Goal: Register for event/course

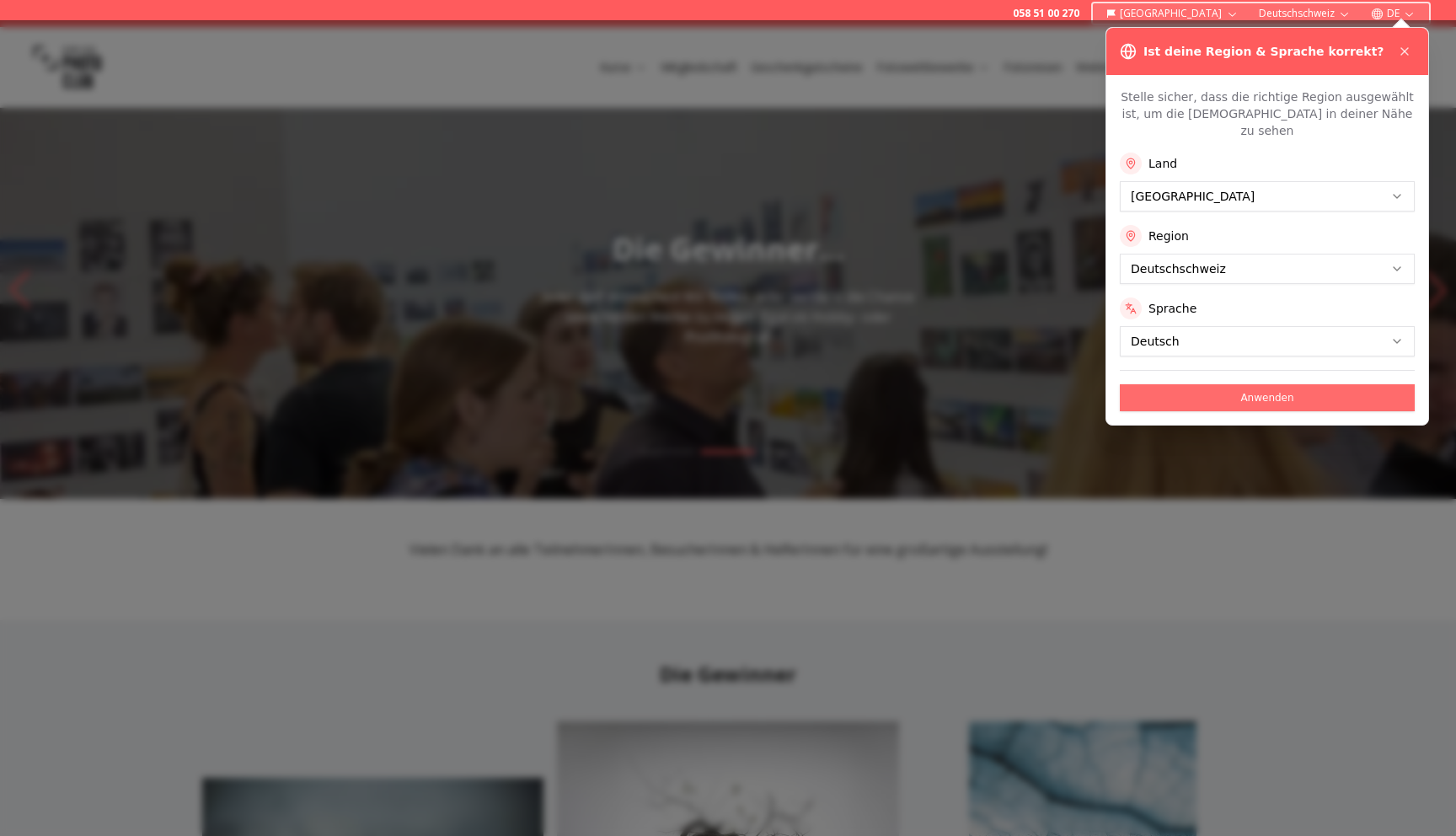
click at [1166, 388] on button "Anwenden" at bounding box center [1267, 398] width 295 height 27
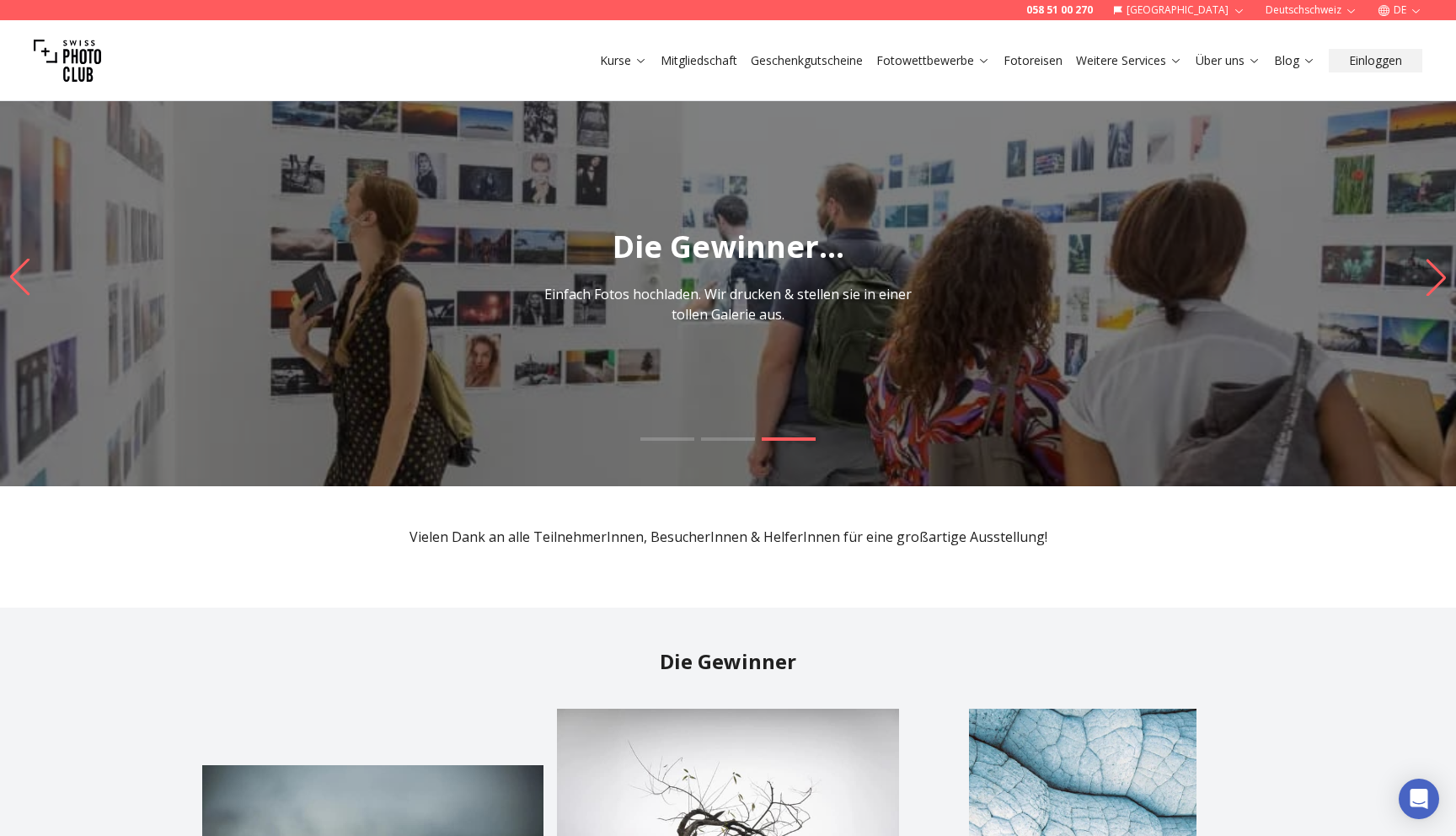
scroll to position [21, 0]
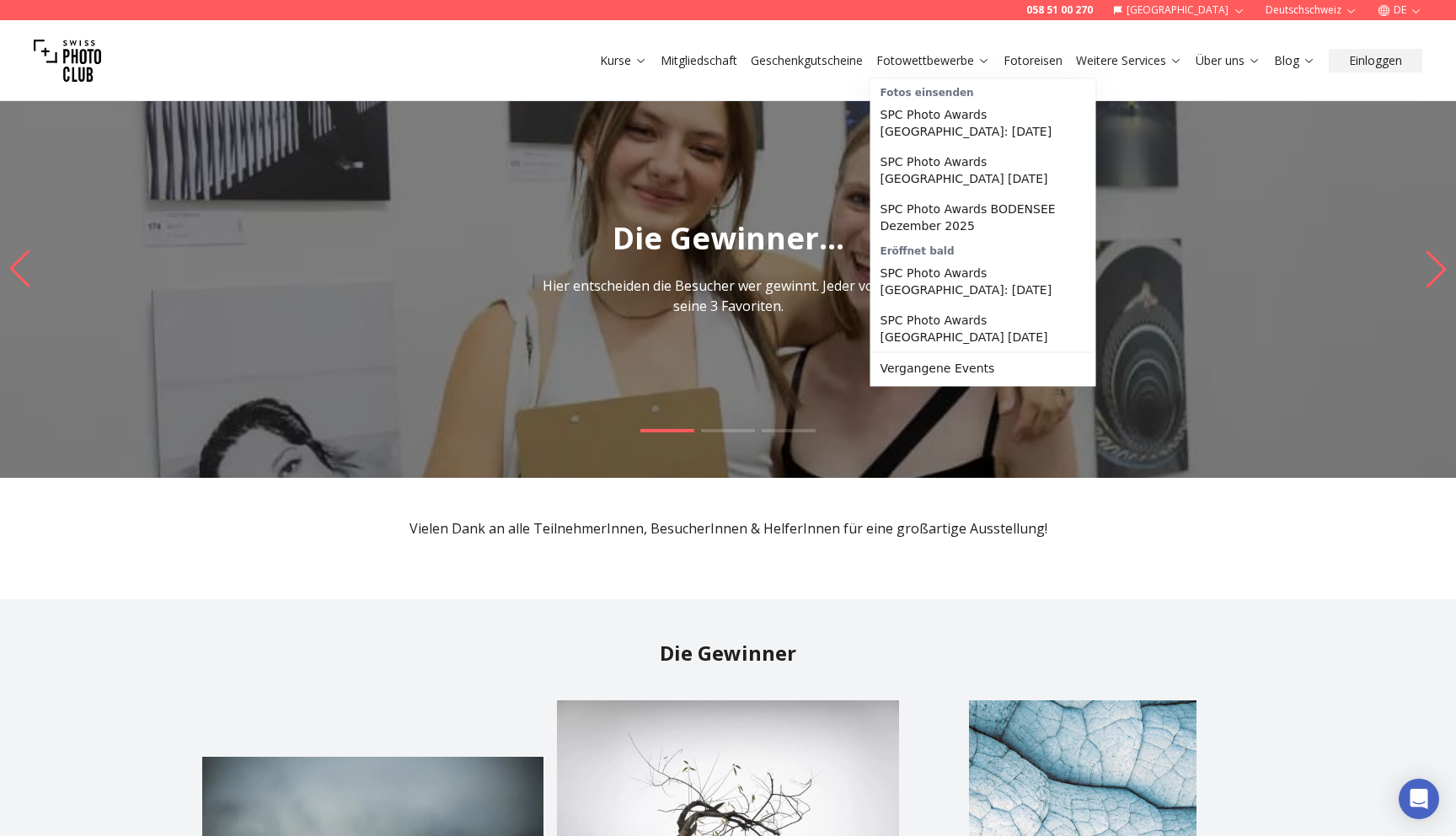
click at [950, 64] on link "Fotowettbewerbe" at bounding box center [933, 60] width 114 height 17
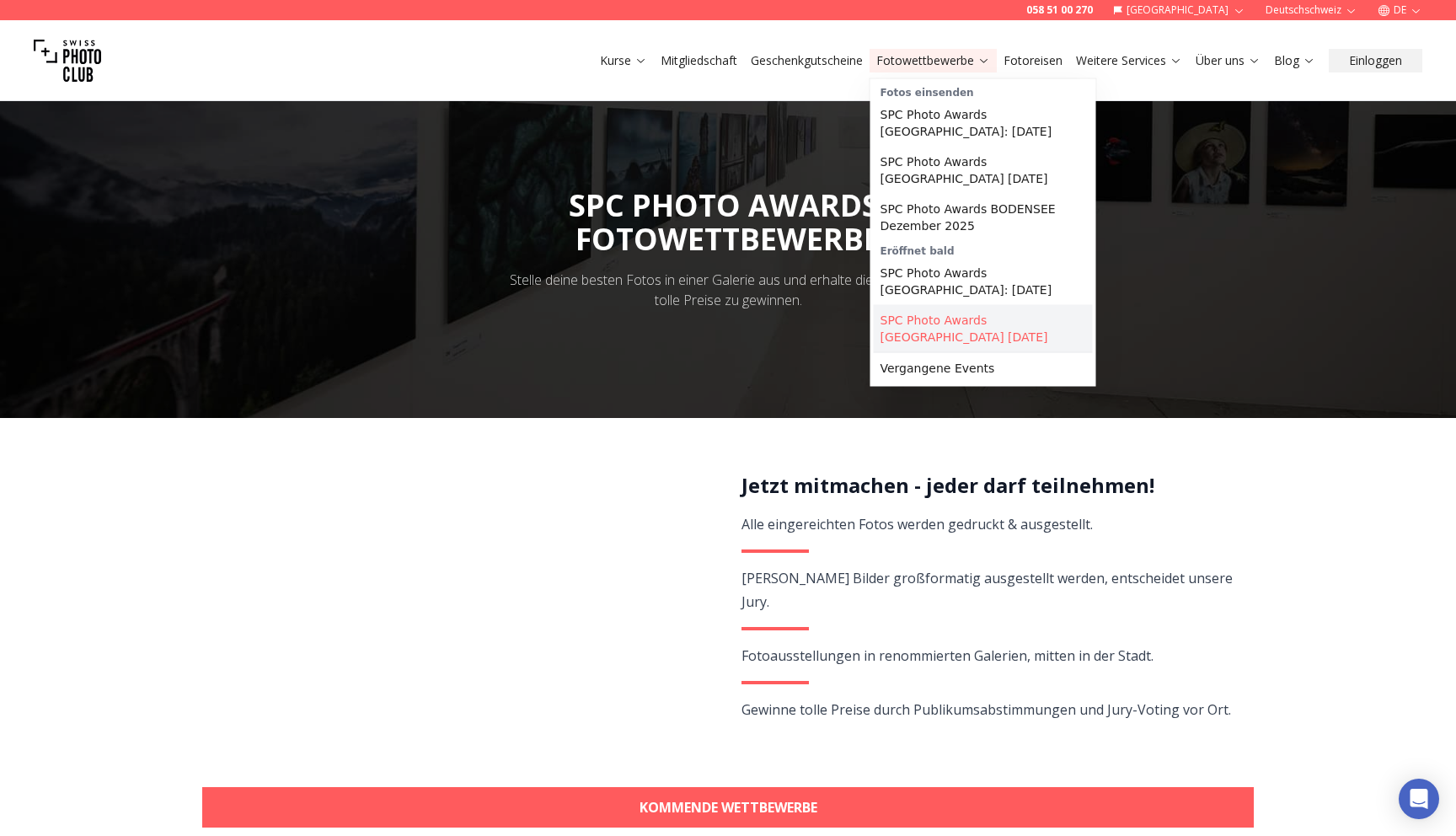
click at [952, 336] on link "SPC Photo Awards [GEOGRAPHIC_DATA] [DATE]" at bounding box center [983, 329] width 219 height 47
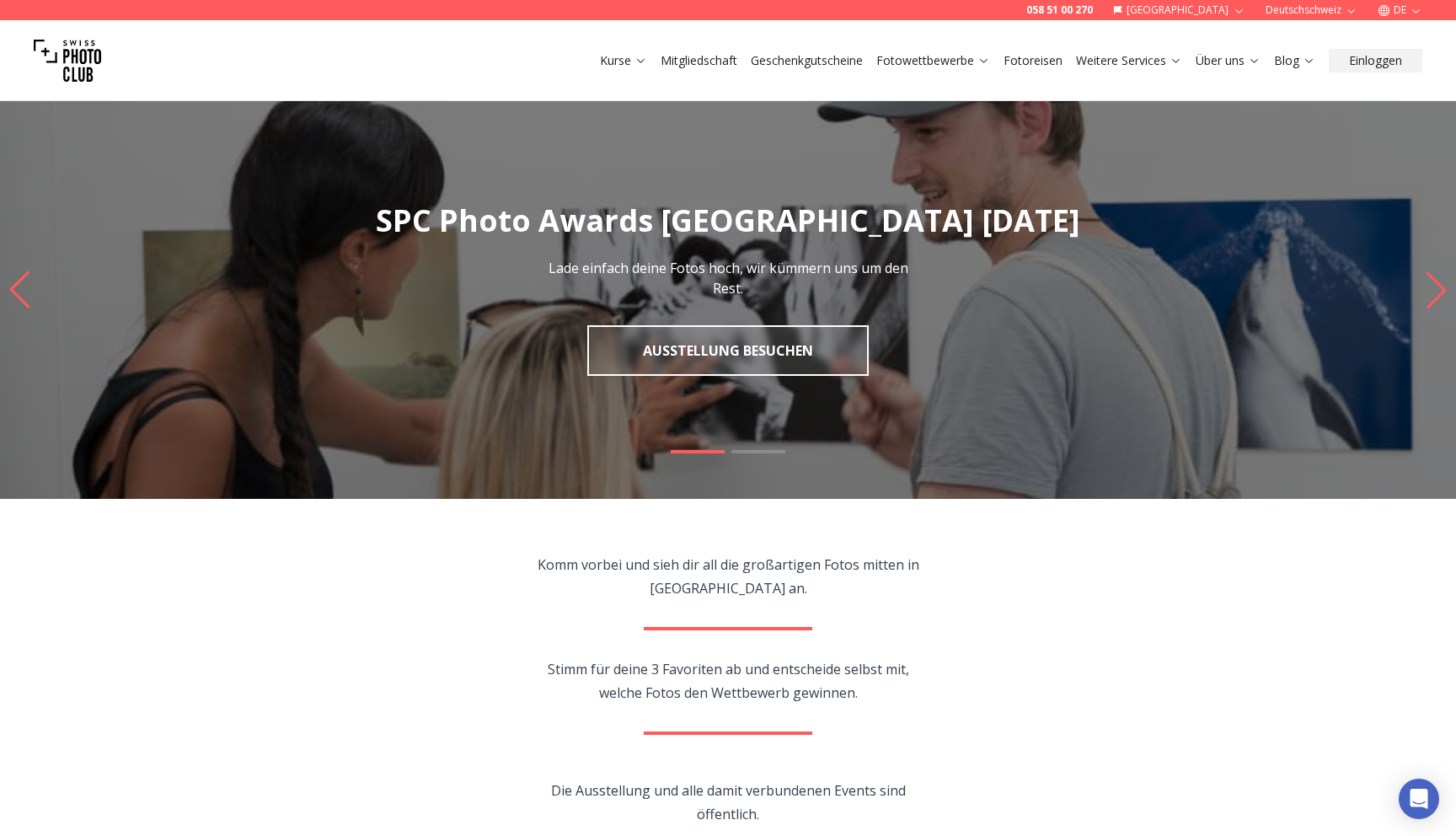
click at [749, 456] on div at bounding box center [728, 470] width 1456 height 42
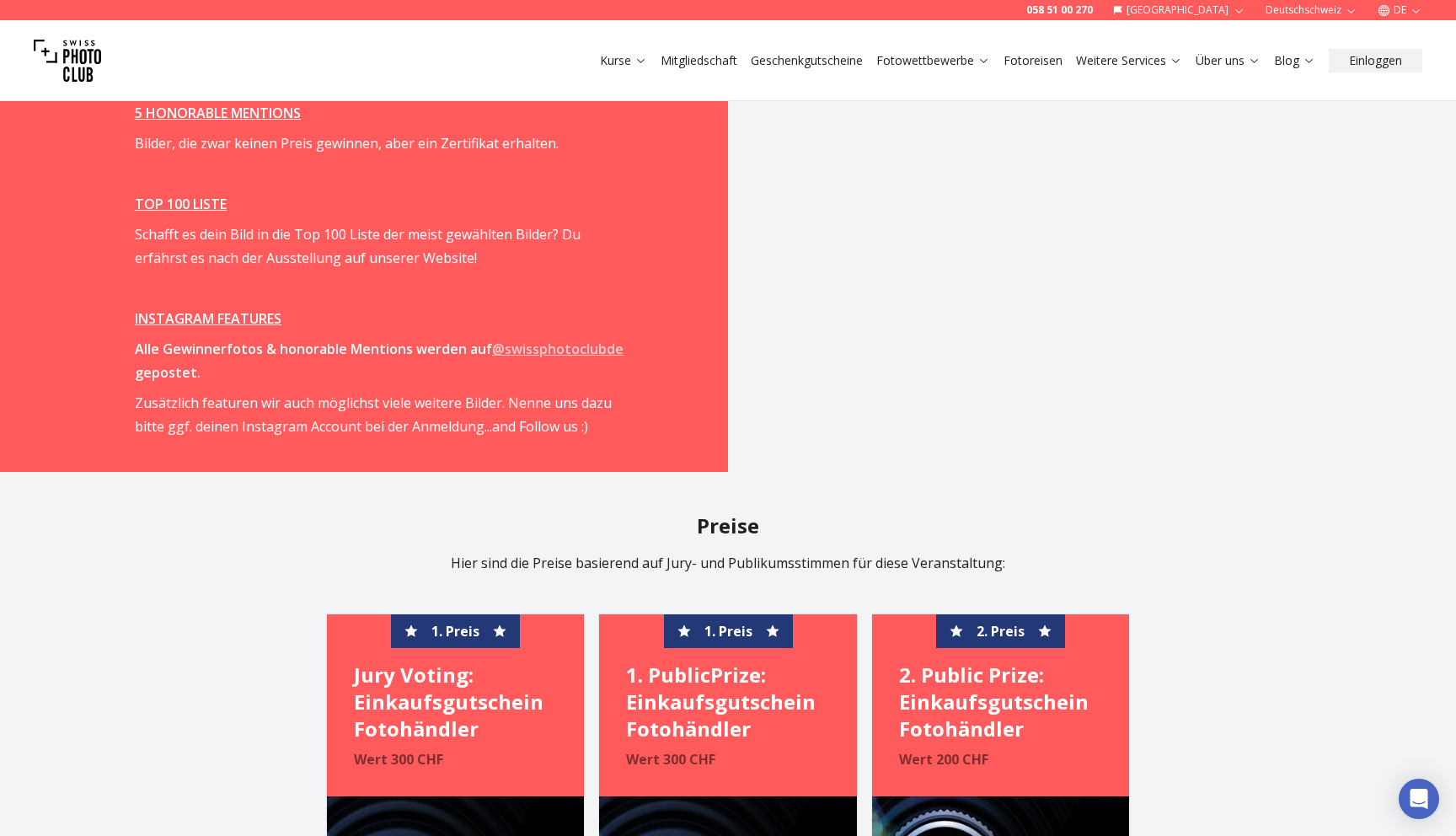
scroll to position [2389, 0]
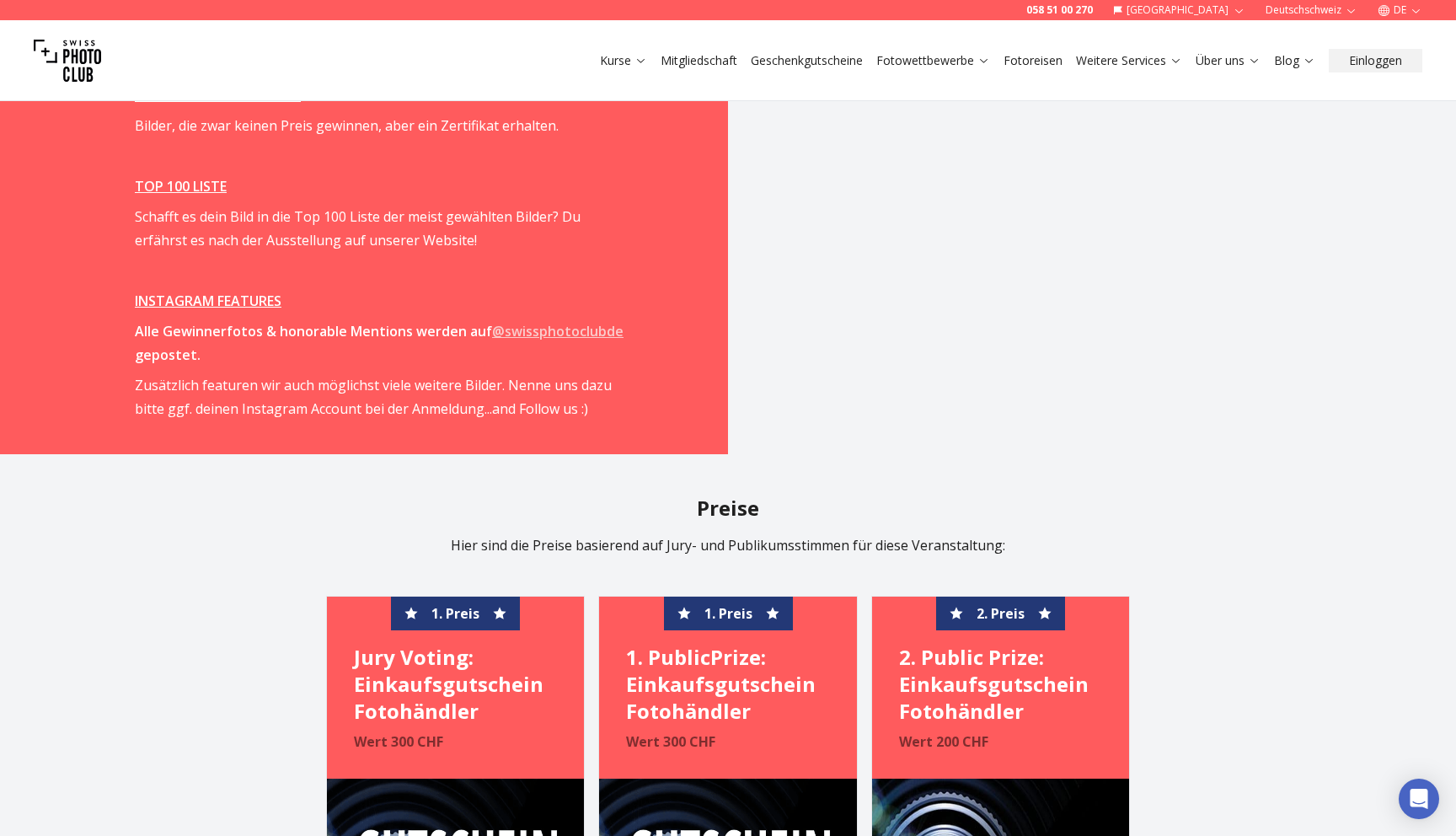
click at [477, 708] on h4 "Jury Voting: Einkaufsgutschein Fotohändler" at bounding box center [455, 684] width 203 height 81
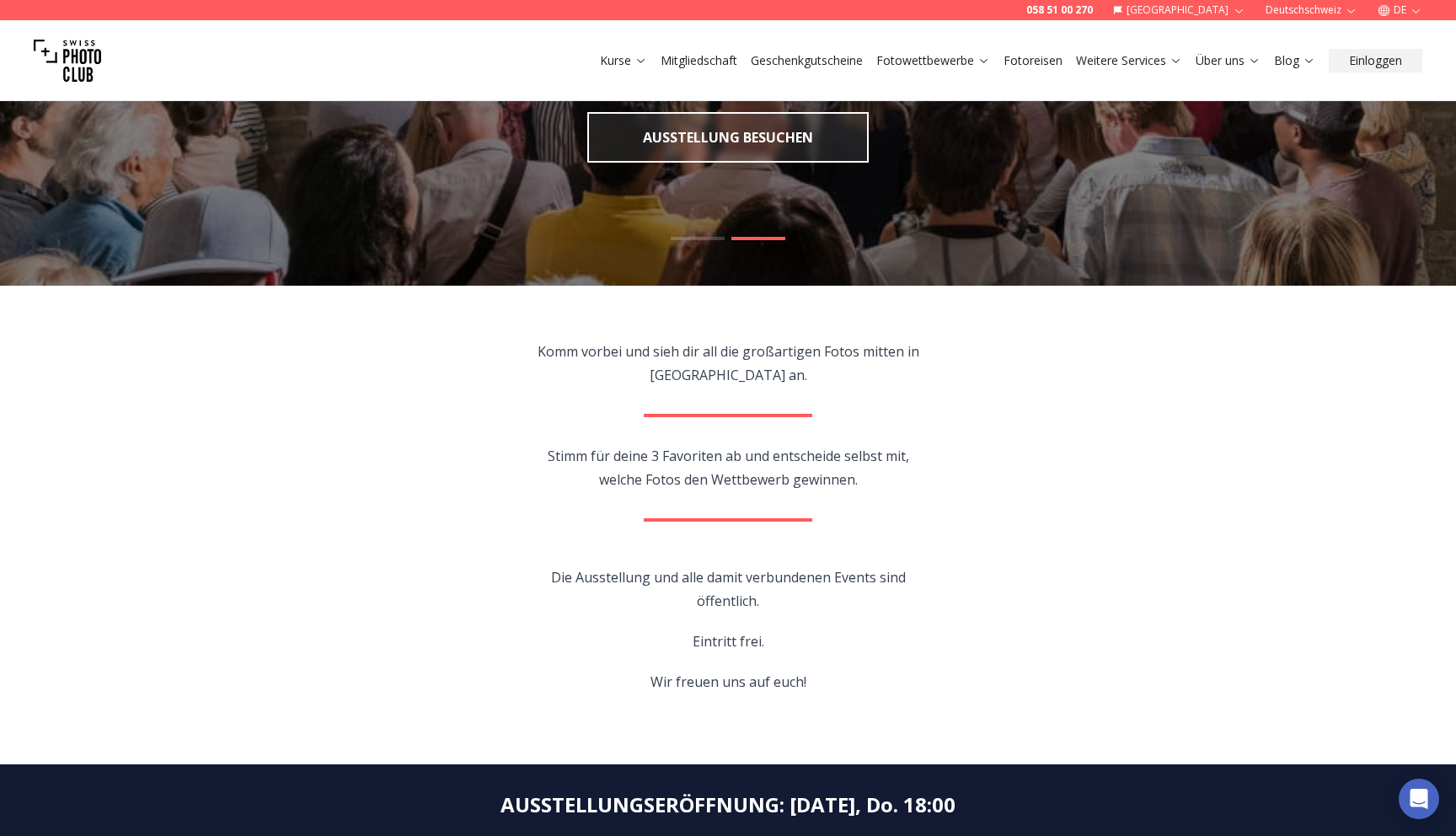
scroll to position [0, 0]
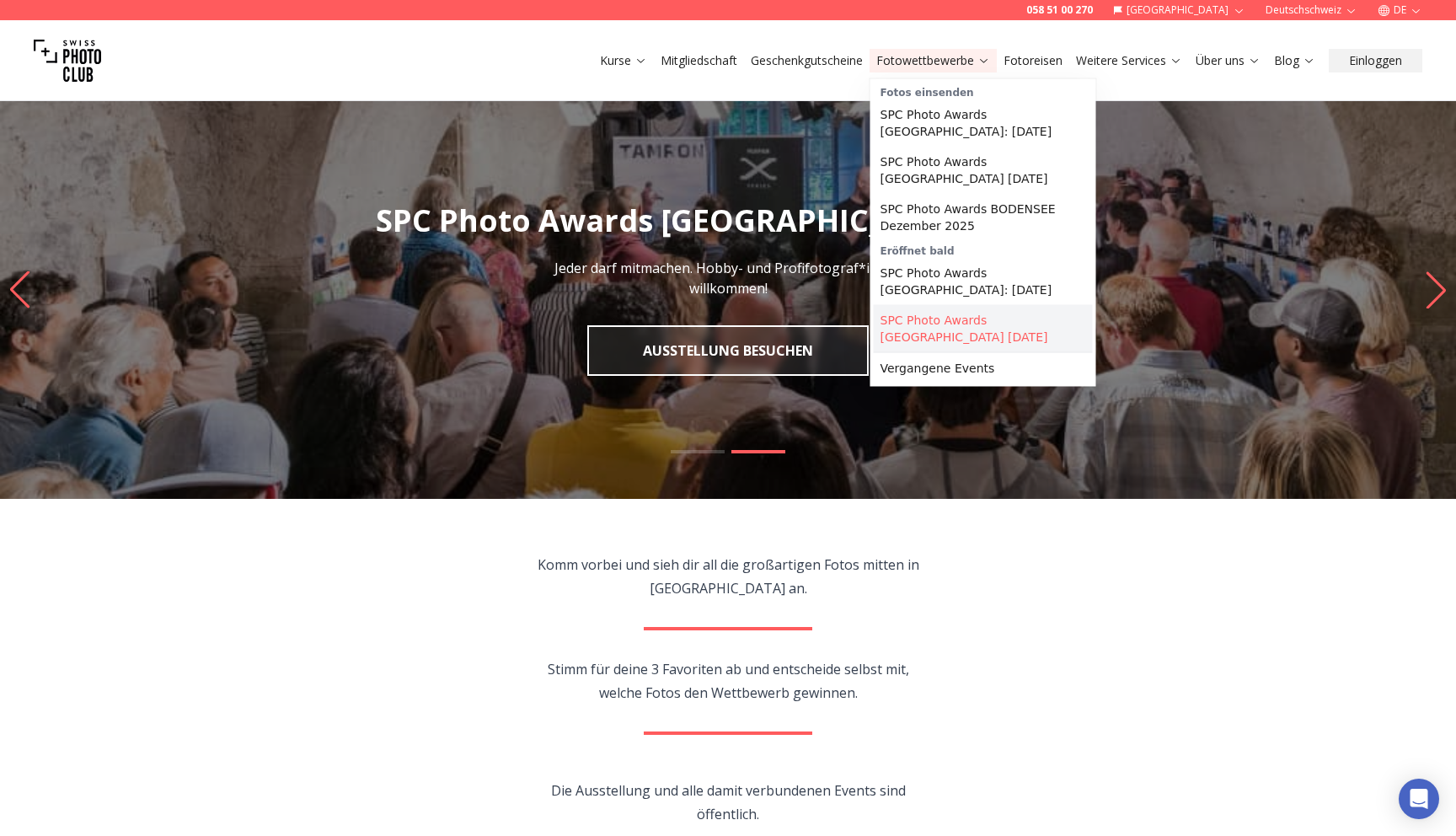
click at [970, 318] on link "SPC Photo Awards [GEOGRAPHIC_DATA] [DATE]" at bounding box center [983, 329] width 219 height 47
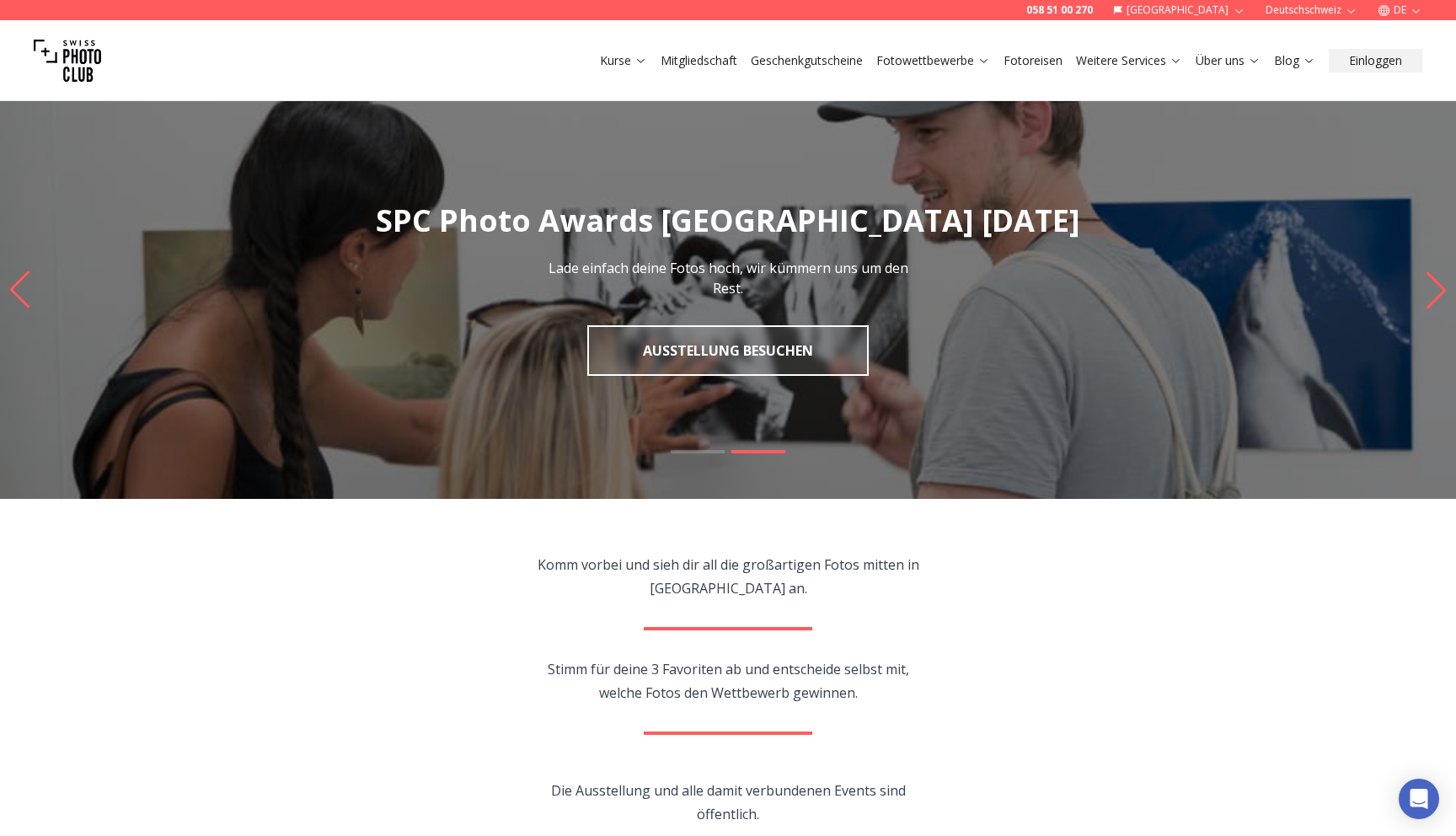
click at [630, 58] on link "Kurse" at bounding box center [624, 60] width 47 height 17
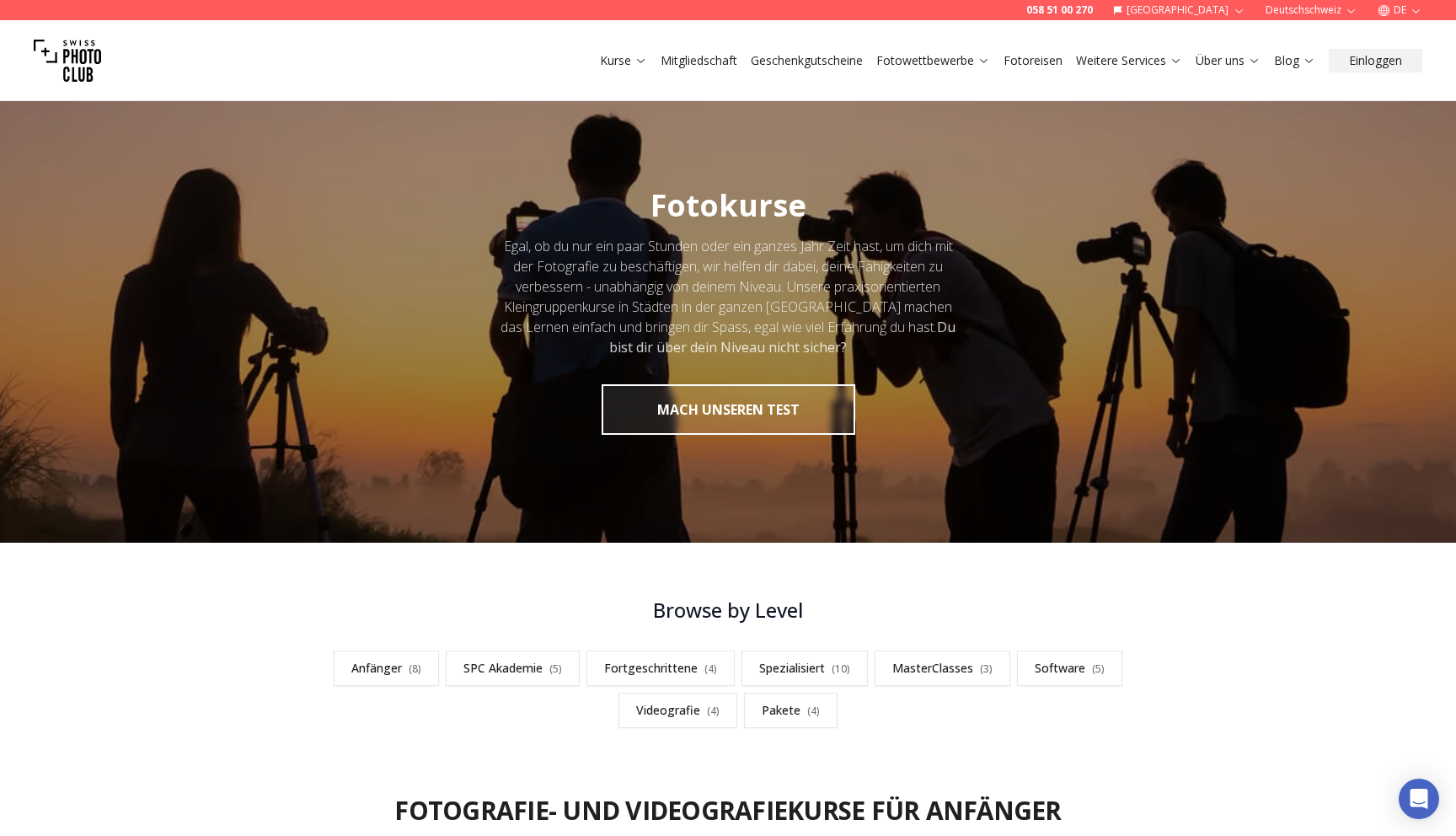
click at [73, 65] on img at bounding box center [68, 61] width 68 height 68
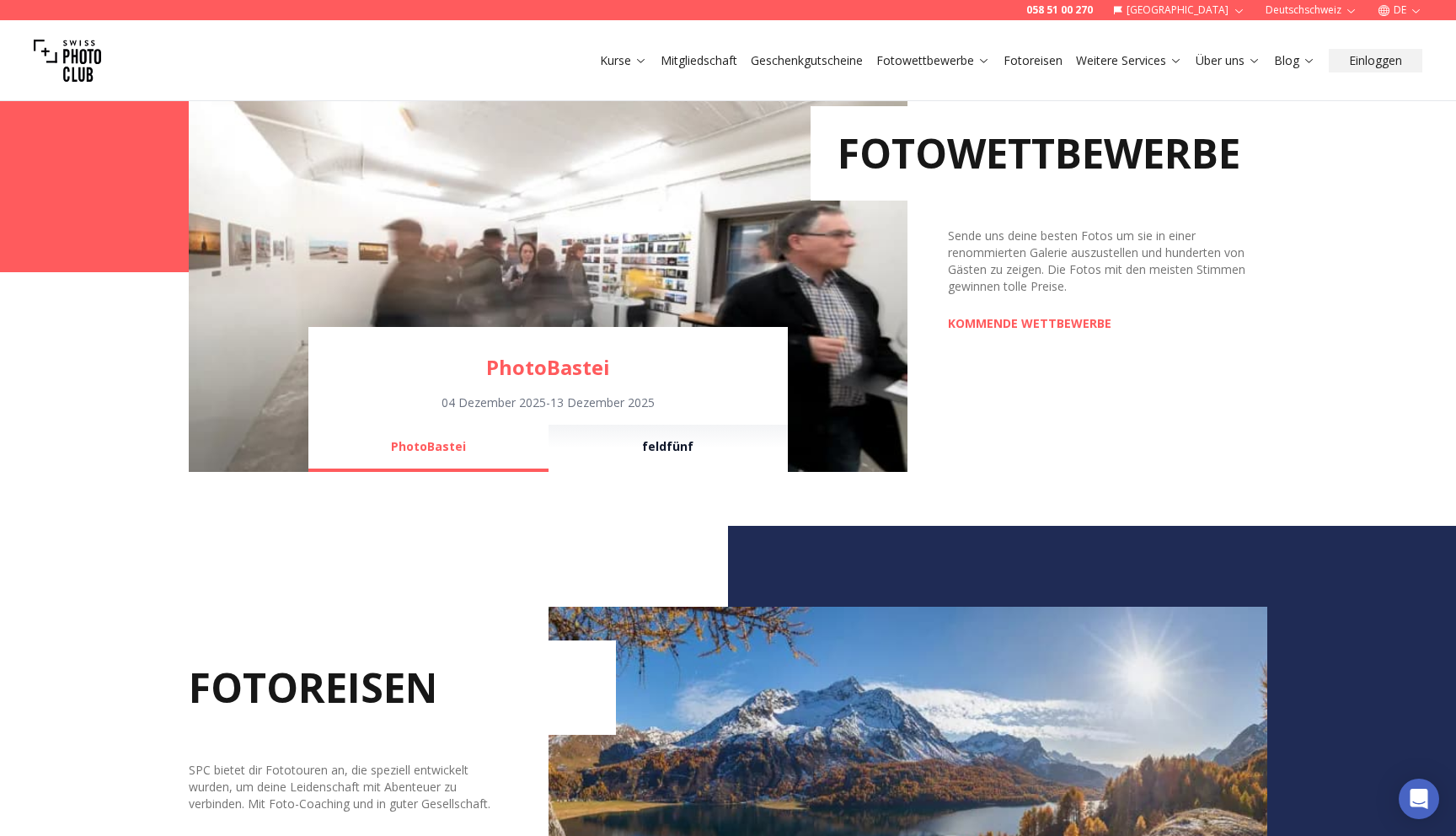
scroll to position [1239, 0]
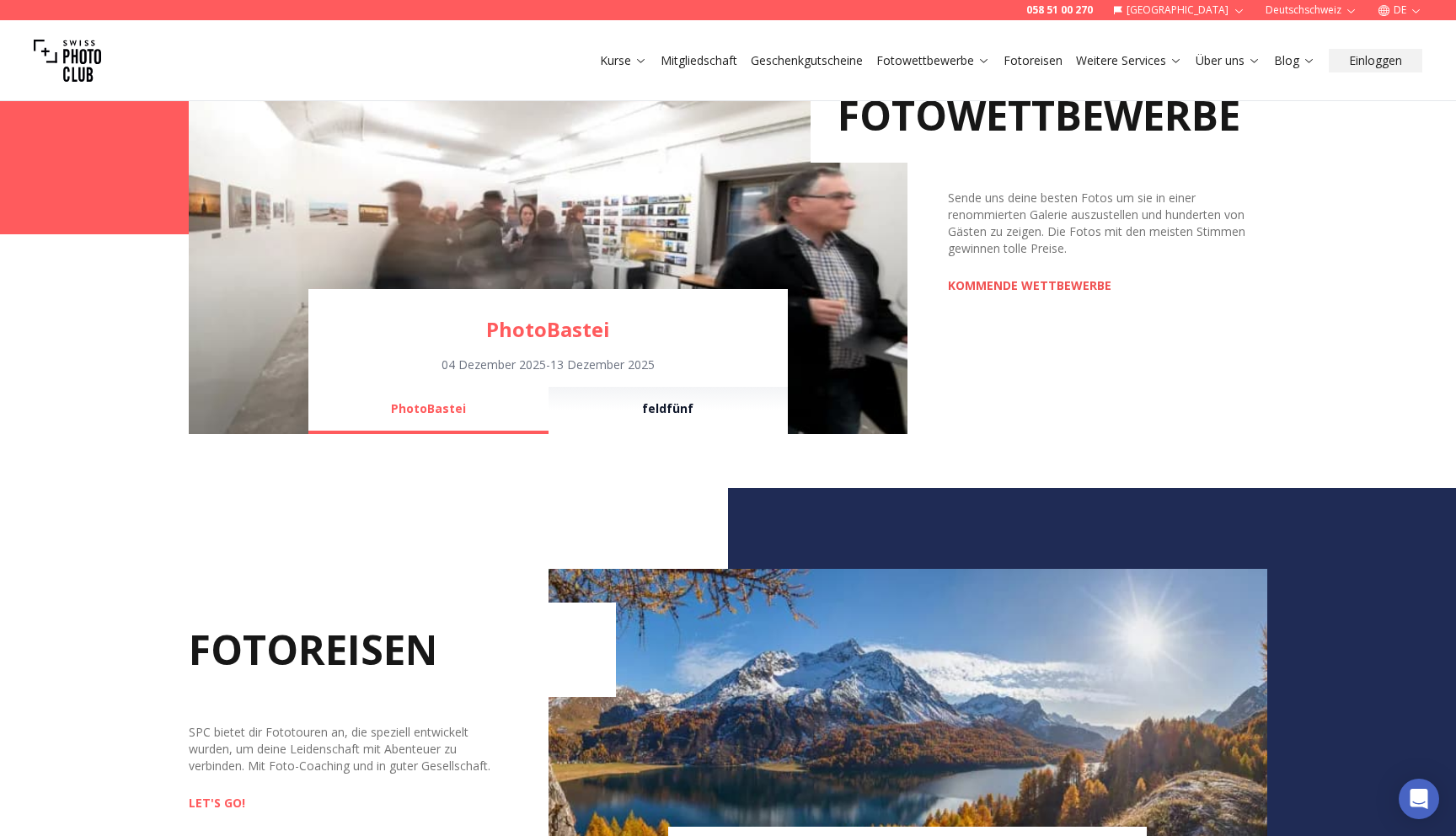
click at [1038, 290] on link "KOMMENDE WETTBEWERBE" at bounding box center [1029, 286] width 163 height 17
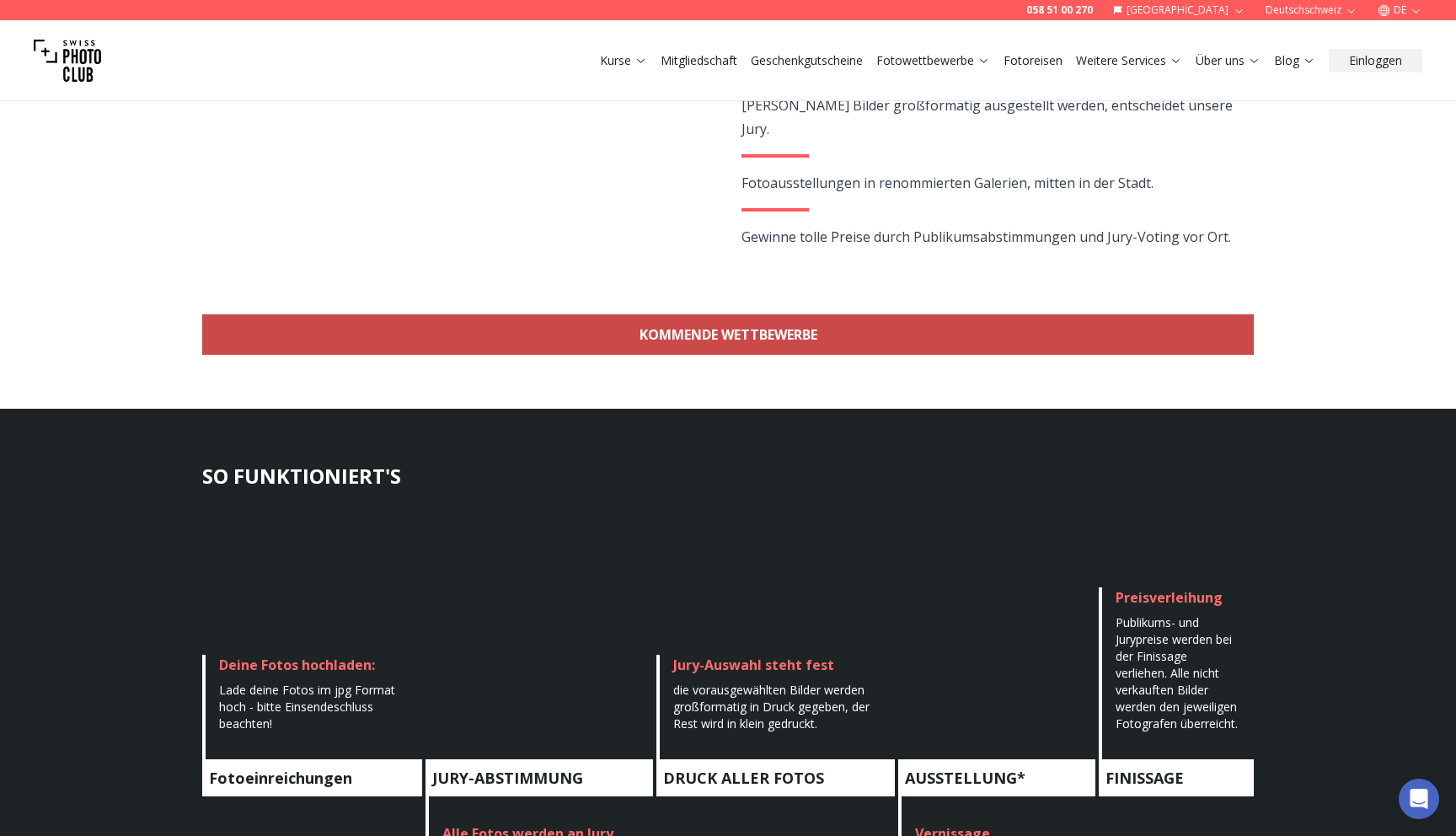
click at [798, 331] on link "KOMMENDE WETTBEWERBE" at bounding box center [728, 335] width 1052 height 41
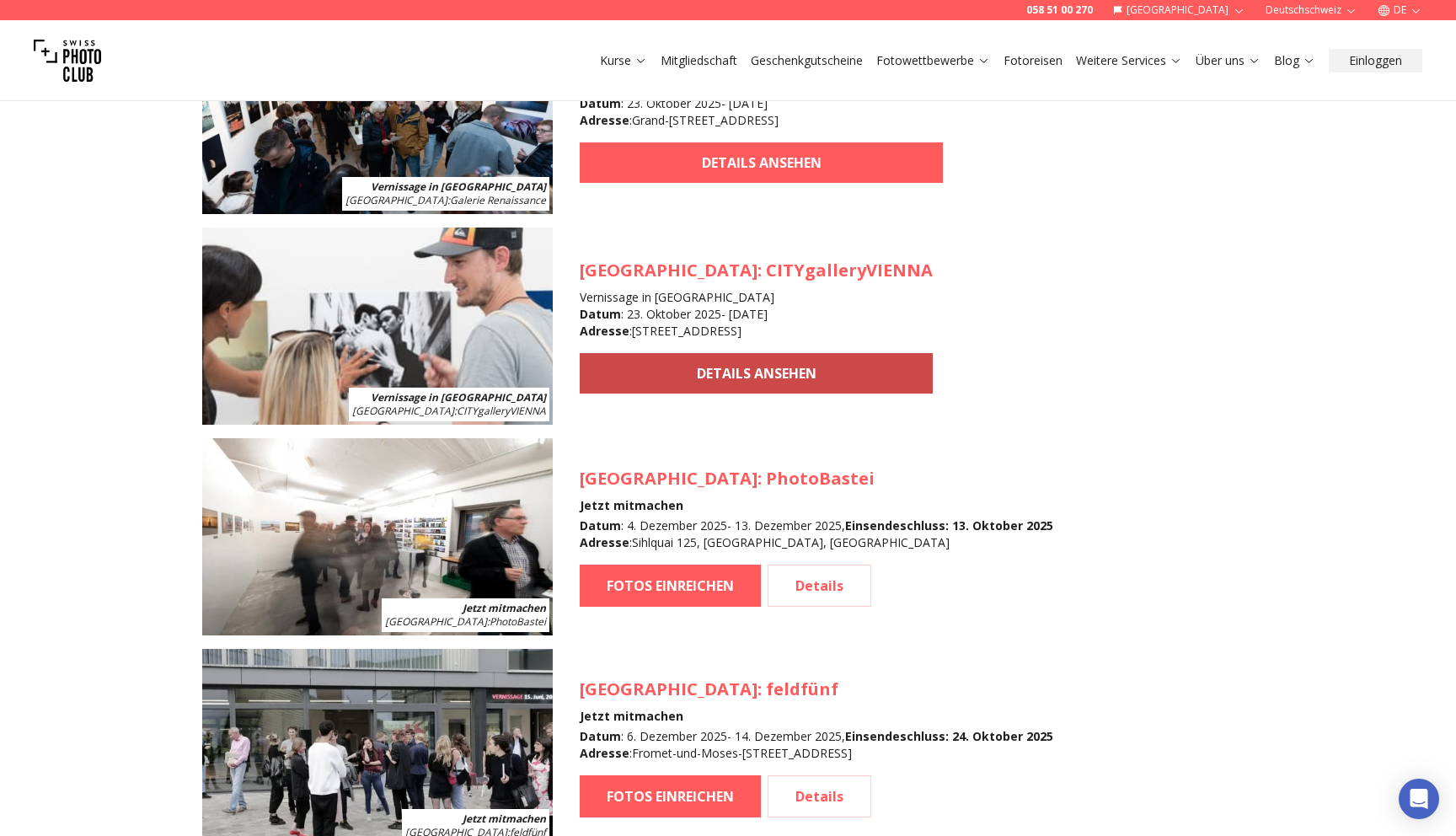
scroll to position [1689, 0]
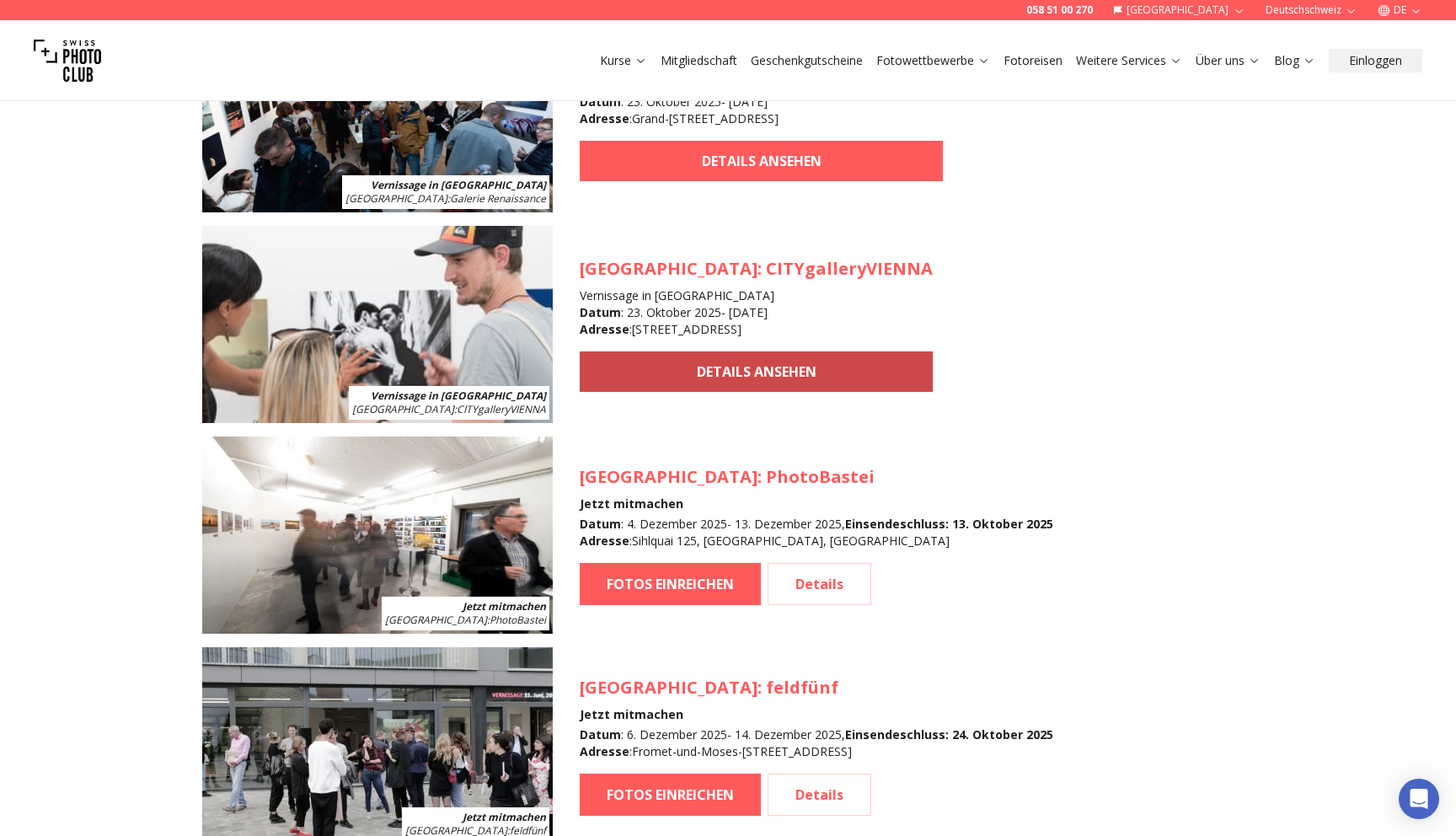
click at [720, 362] on link "DETAILS ANSEHEN" at bounding box center [756, 371] width 353 height 41
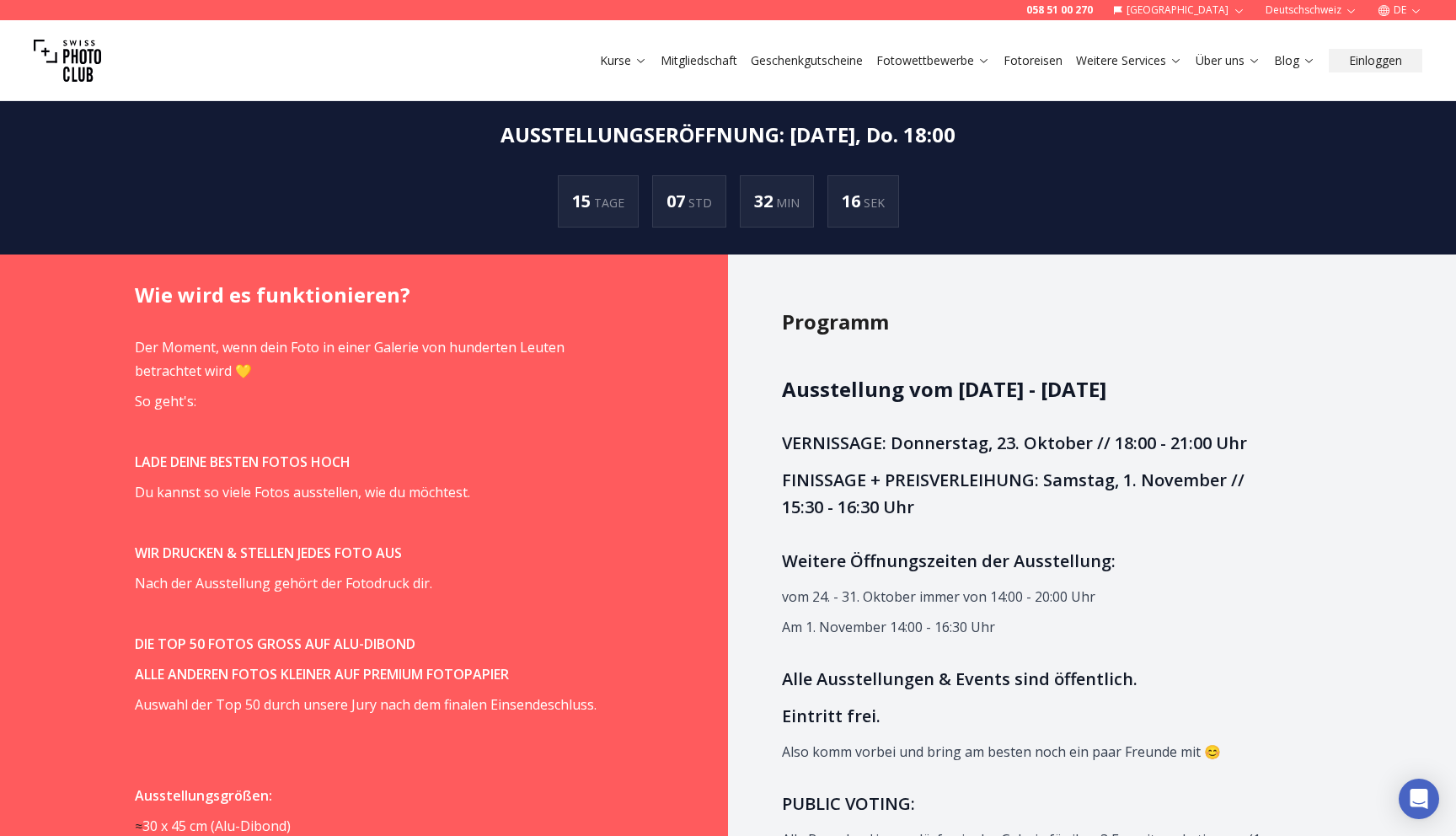
scroll to position [911, 0]
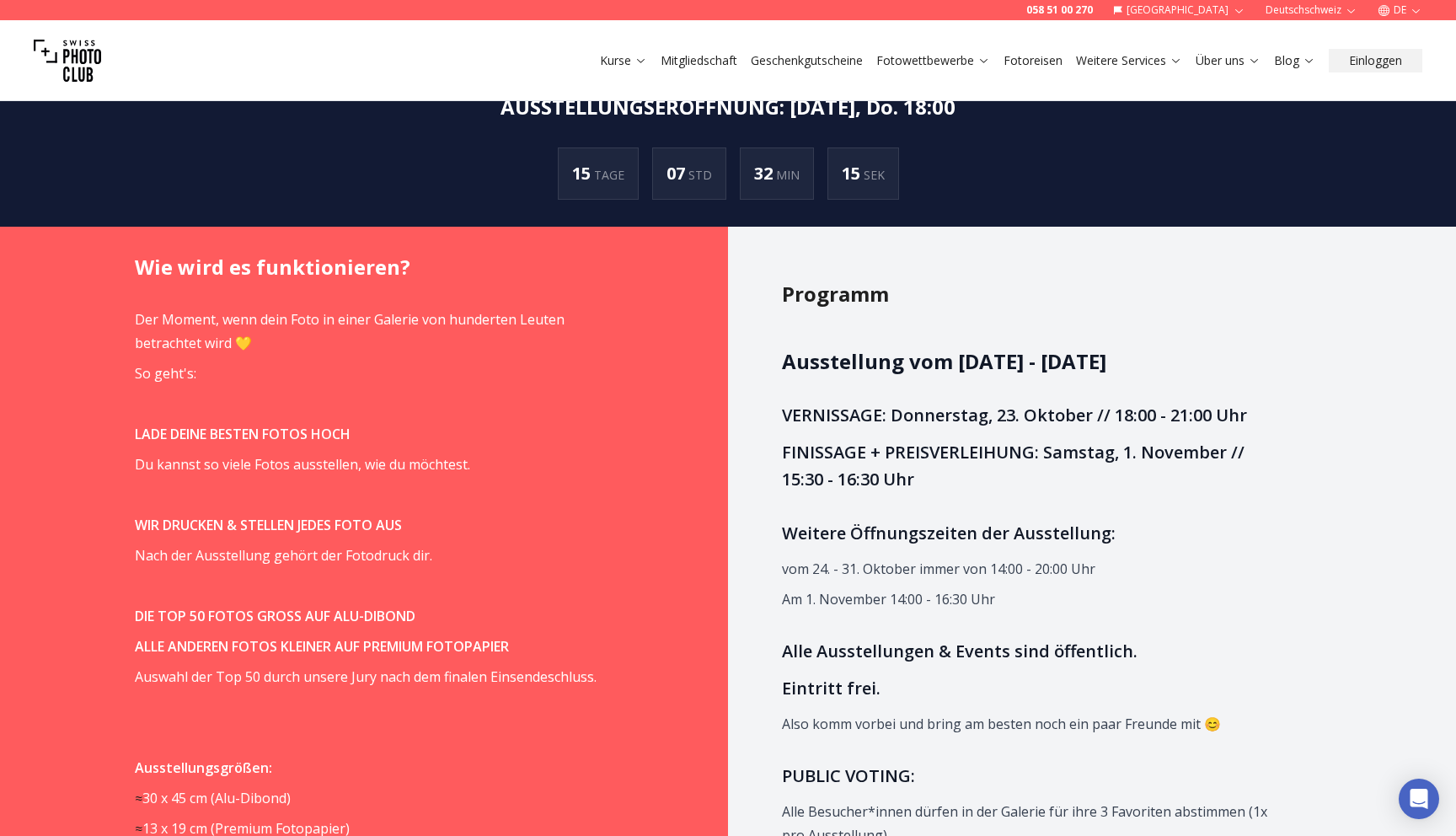
click at [254, 434] on strong "LADE DEINE BESTEN FOTOS HOCH" at bounding box center [242, 434] width 216 height 19
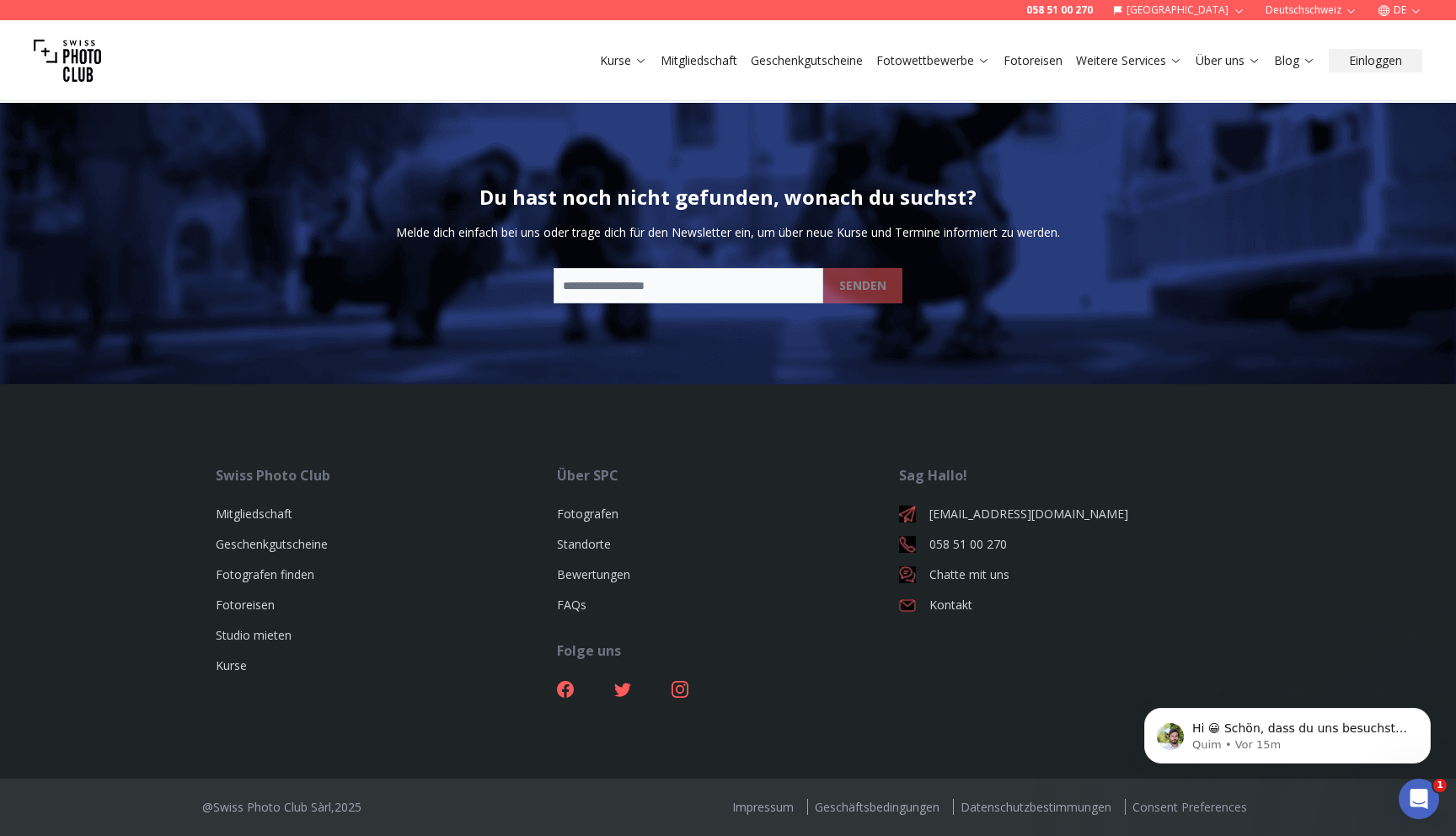
scroll to position [0, 0]
click at [1415, 807] on icon "Intercom-Nachrichtendienst öffnen" at bounding box center [1417, 797] width 28 height 28
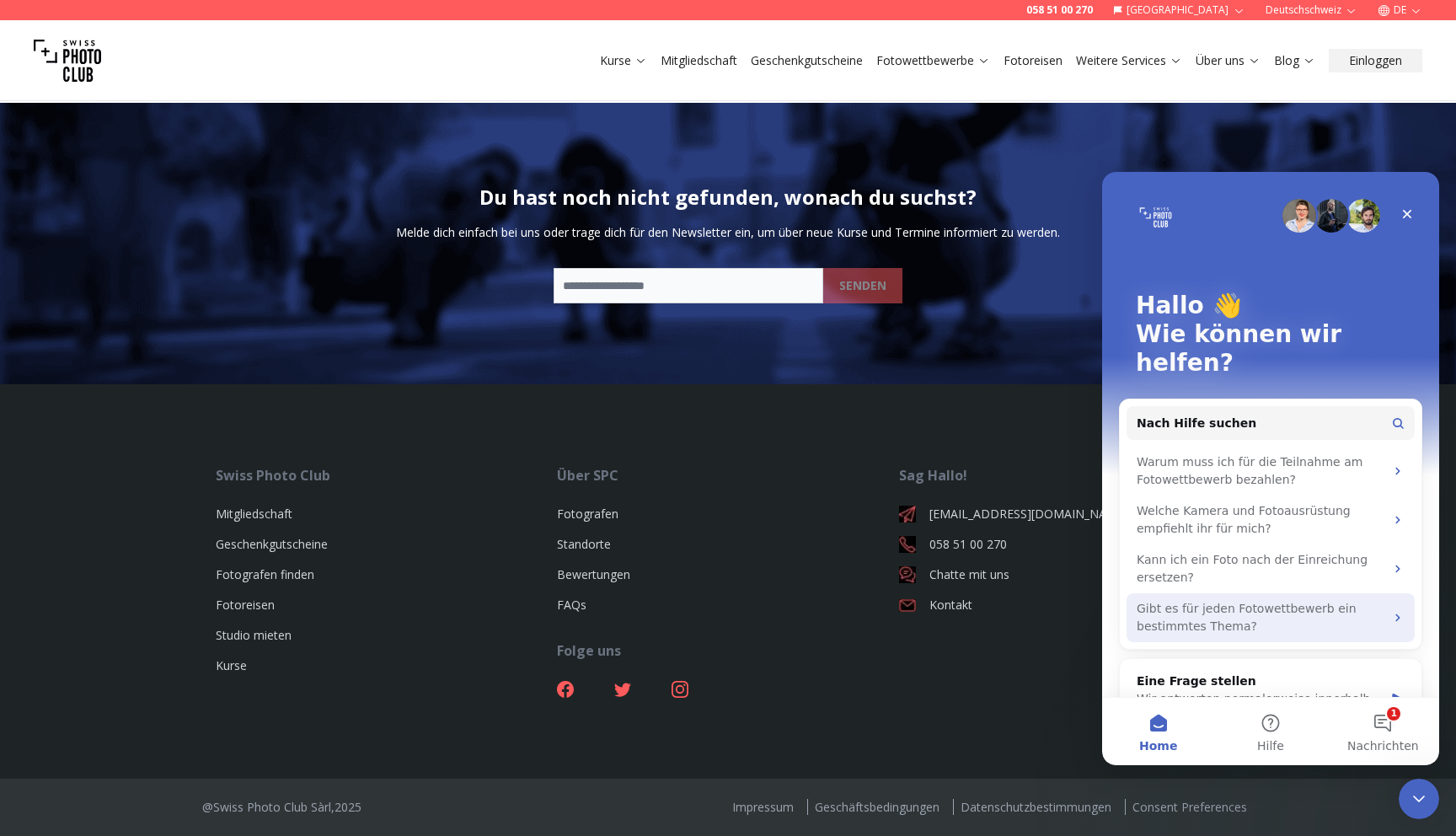
scroll to position [23, 0]
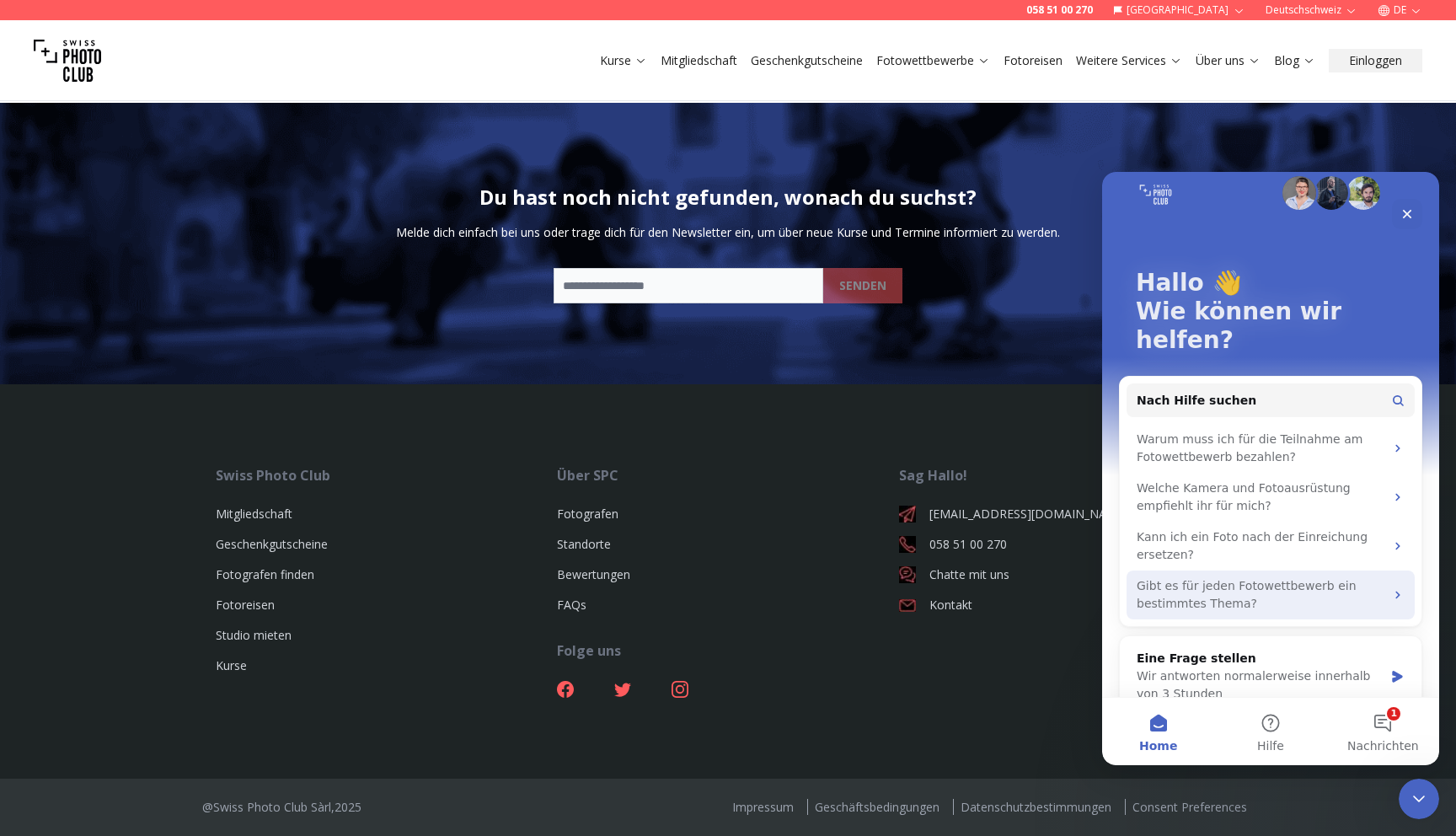
click at [1270, 577] on div "Gibt es für jeden Fotowettbewerb ein bestimmtes Thema?" at bounding box center [1260, 595] width 248 height 36
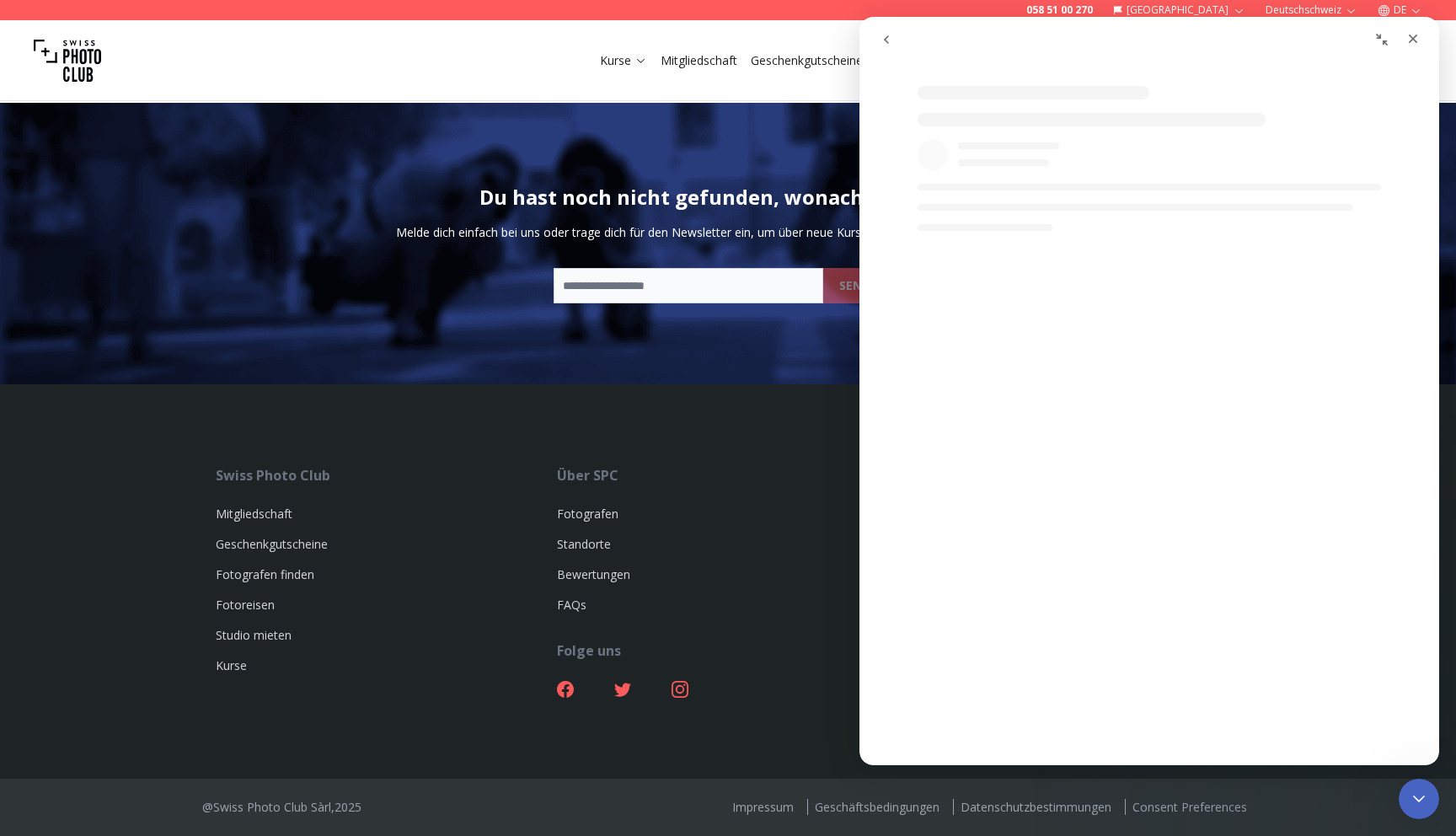
scroll to position [0, 0]
